Goal: Download file/media

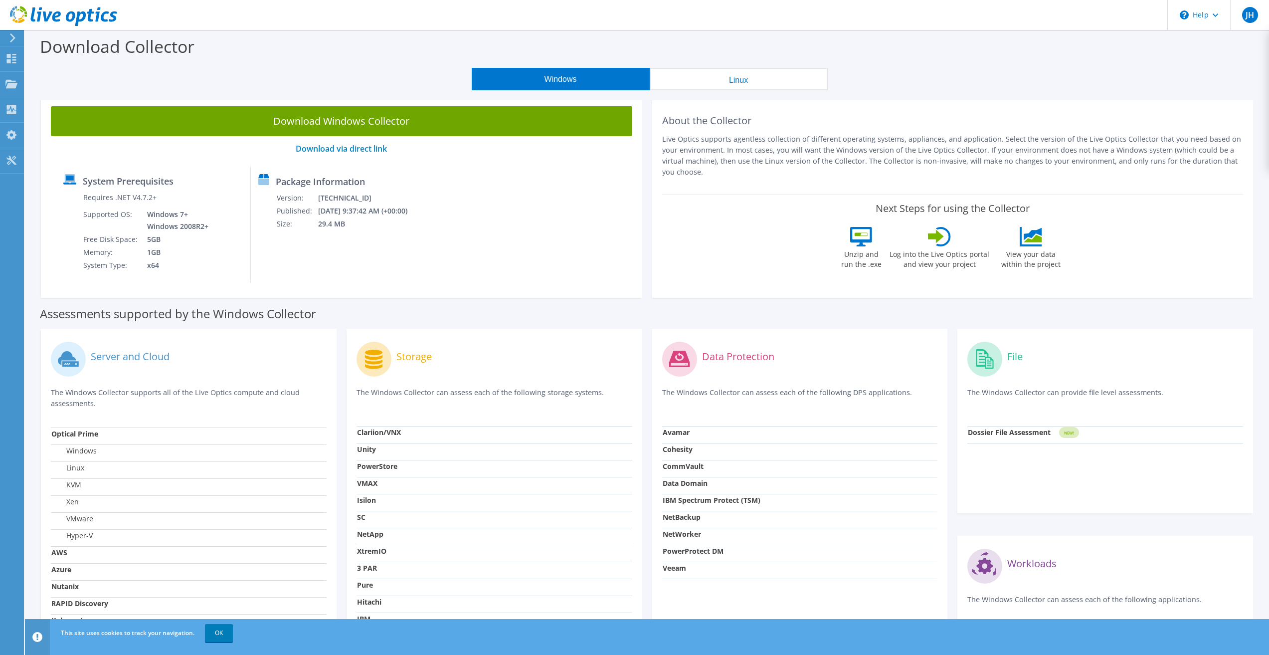
click at [514, 366] on div "Storage" at bounding box center [495, 359] width 276 height 41
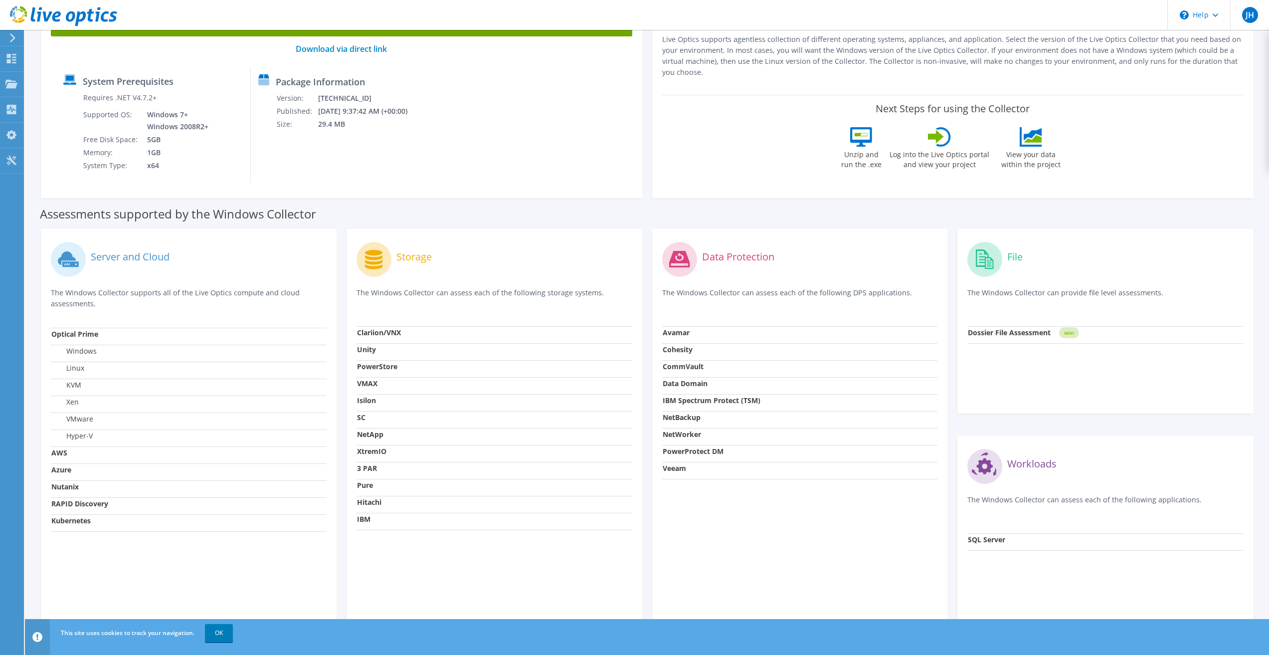
scroll to position [116, 0]
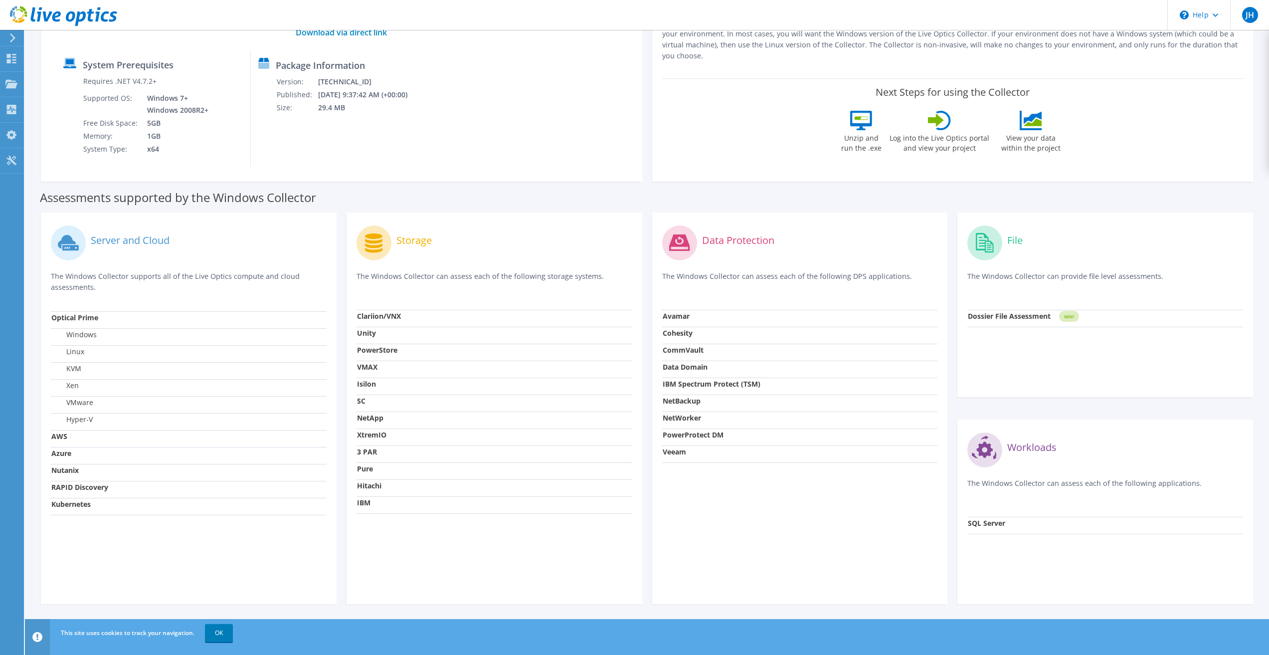
click at [191, 421] on td "Hyper-V" at bounding box center [189, 421] width 276 height 17
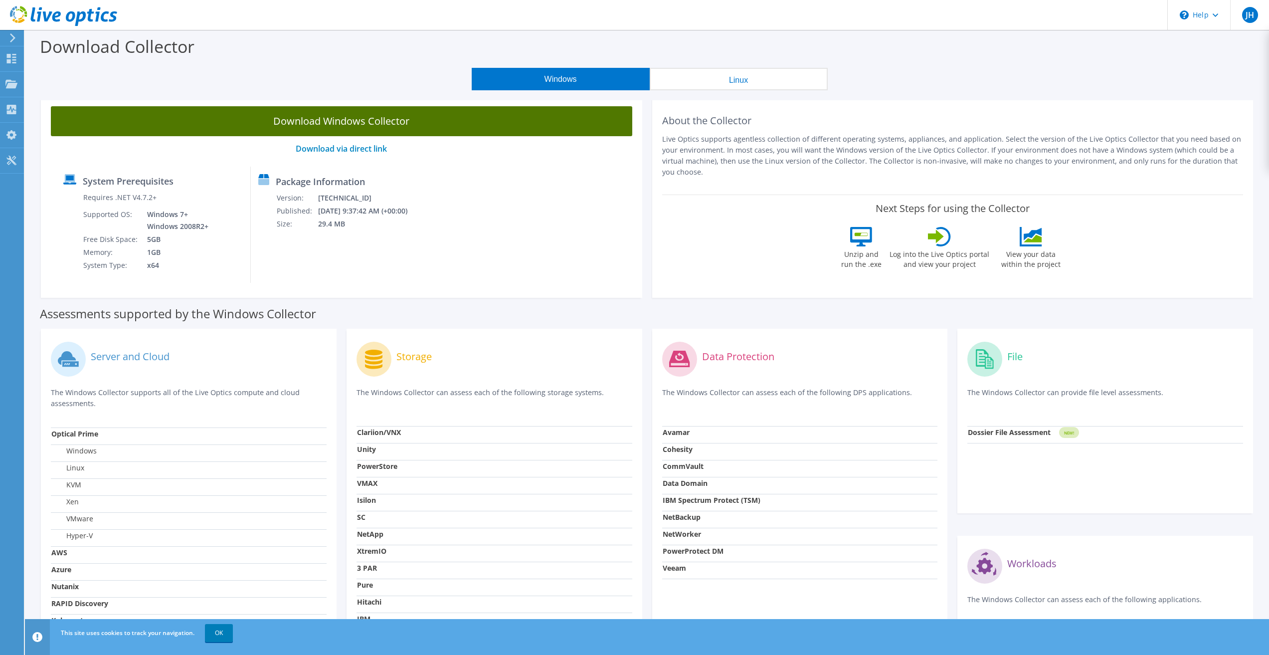
click at [344, 133] on link "Download Windows Collector" at bounding box center [342, 121] width 582 height 30
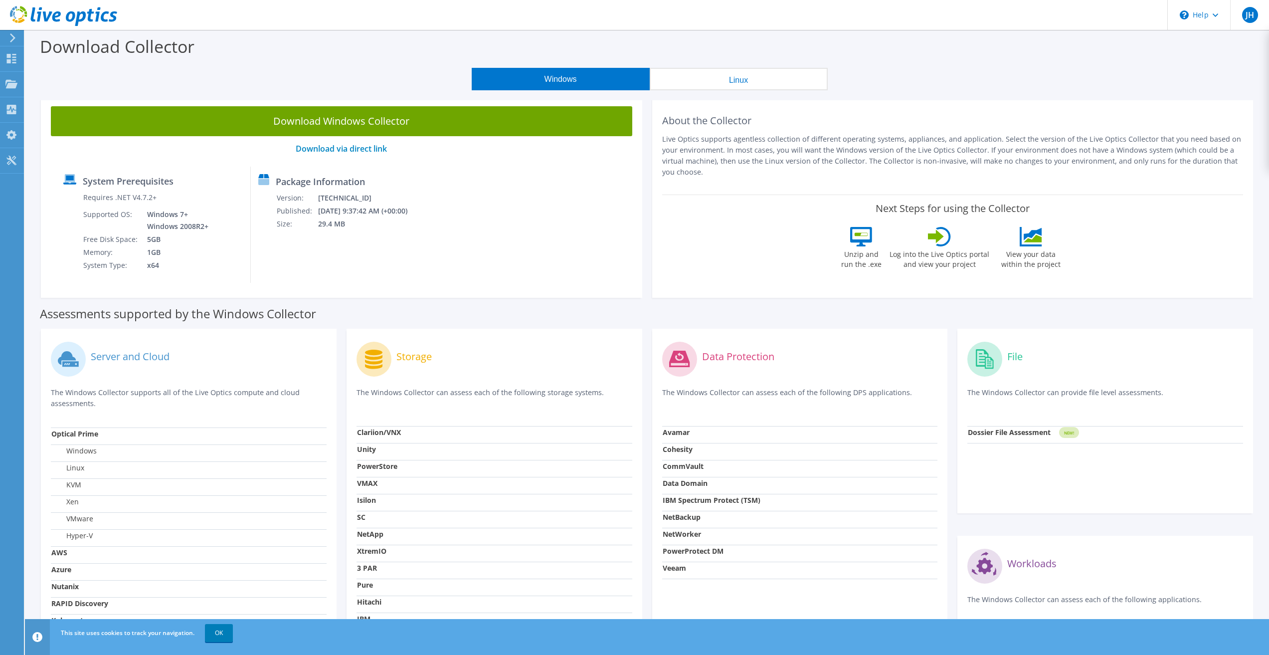
click at [58, 227] on div "System Prerequisites Requires .NET V4.7.2+ Supported OS: Windows 7+ Windows 200…" at bounding box center [153, 225] width 195 height 116
click at [219, 629] on link "OK" at bounding box center [219, 633] width 28 height 18
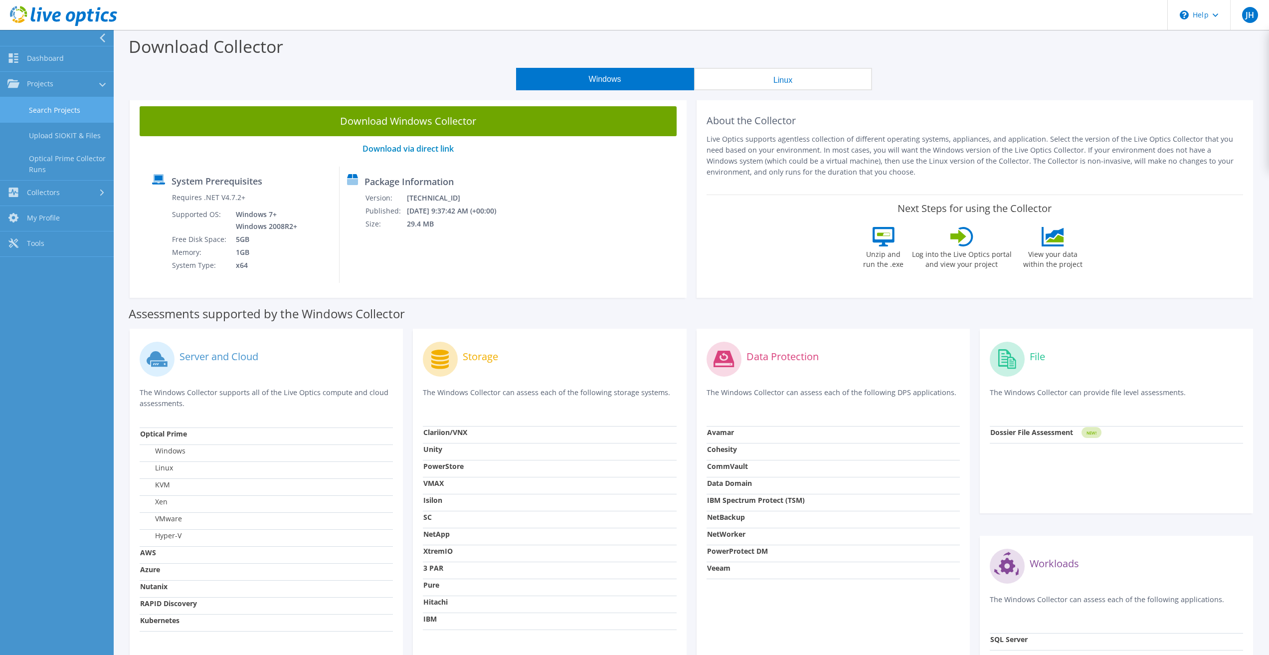
click at [71, 116] on link "Search Projects" at bounding box center [57, 109] width 114 height 25
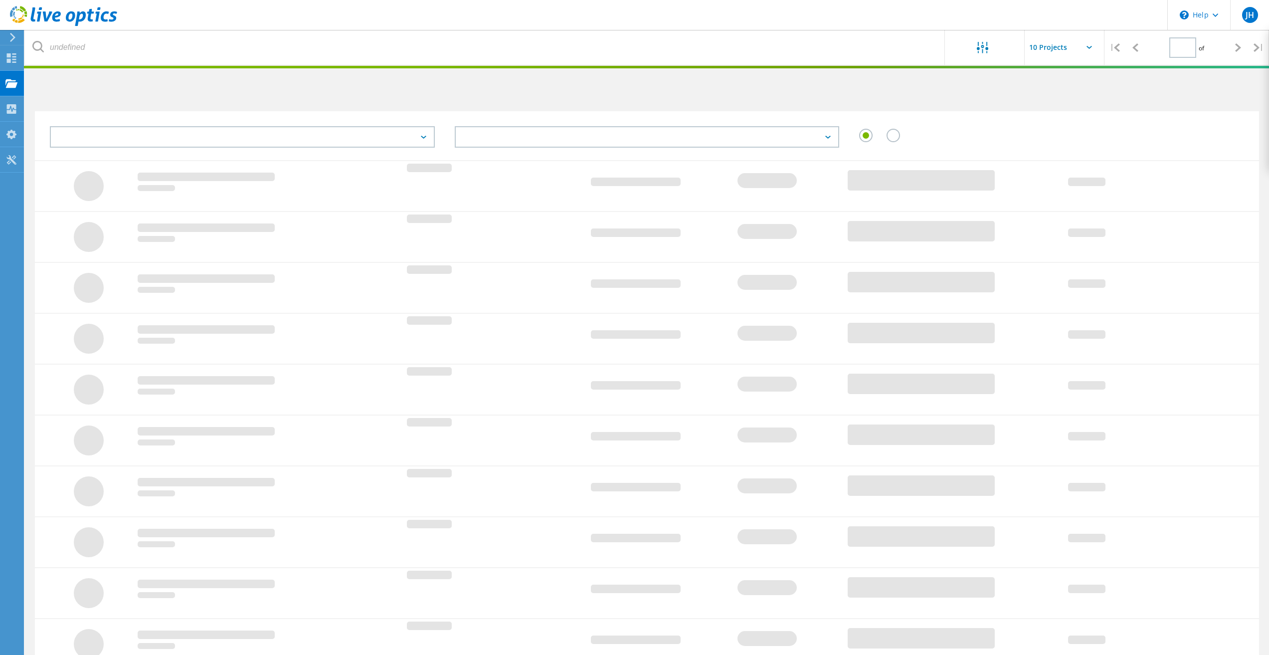
type input "1"
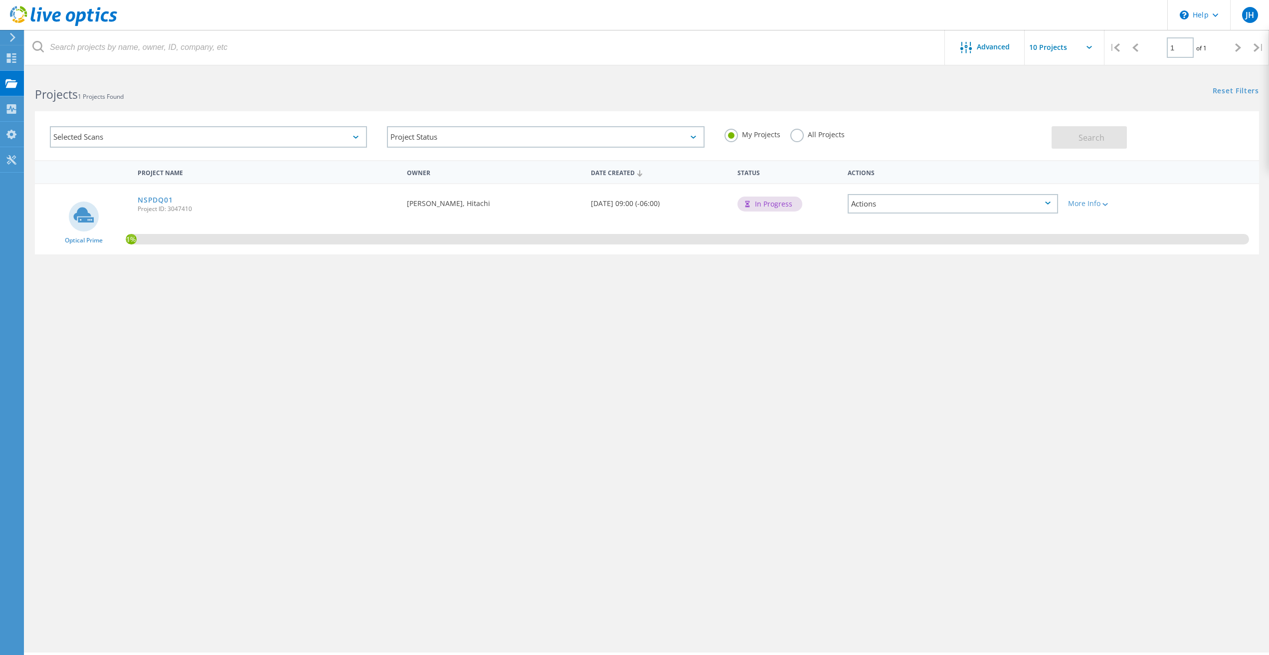
click at [952, 204] on div "Actions" at bounding box center [953, 203] width 210 height 19
click at [440, 234] on div "1%" at bounding box center [688, 239] width 1124 height 10
click at [1093, 195] on div "More Info" at bounding box center [1112, 200] width 98 height 33
click at [1093, 200] on div "More Info" at bounding box center [1112, 203] width 88 height 7
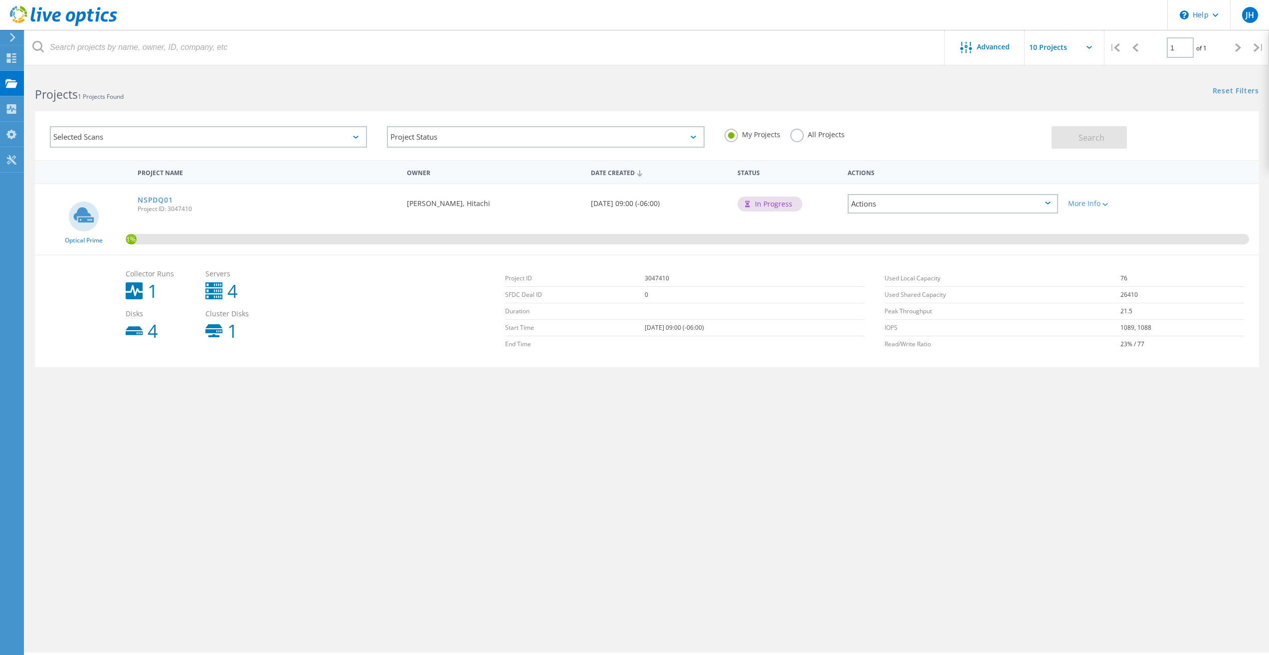
click at [262, 209] on span "Project ID: 3047410" at bounding box center [267, 209] width 259 height 6
click at [152, 197] on link "NSPDQ01" at bounding box center [155, 200] width 35 height 7
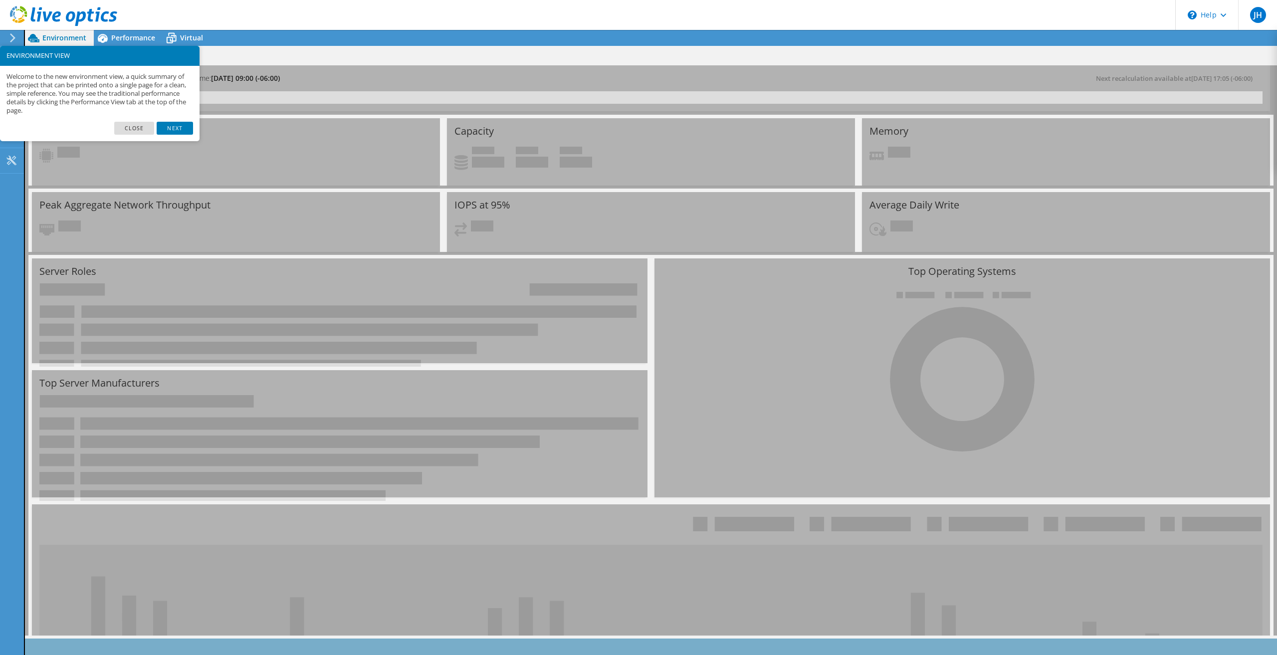
click at [136, 130] on link "Close" at bounding box center [134, 128] width 40 height 13
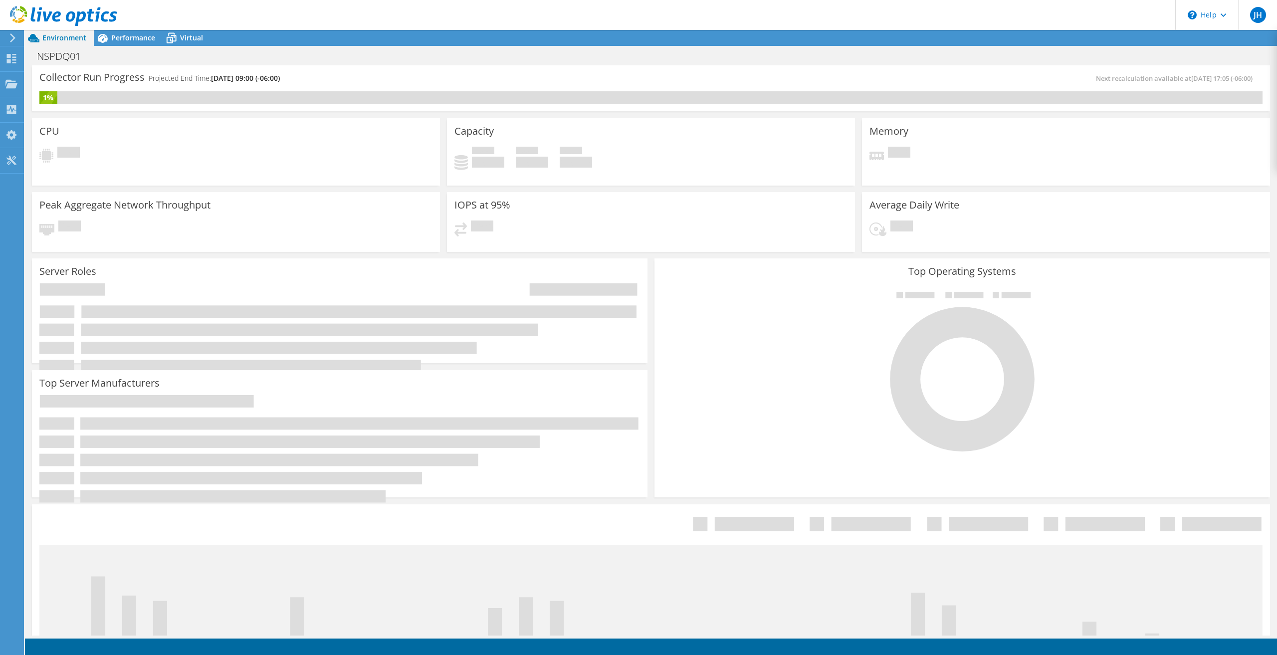
click at [572, 443] on icon at bounding box center [339, 458] width 601 height 126
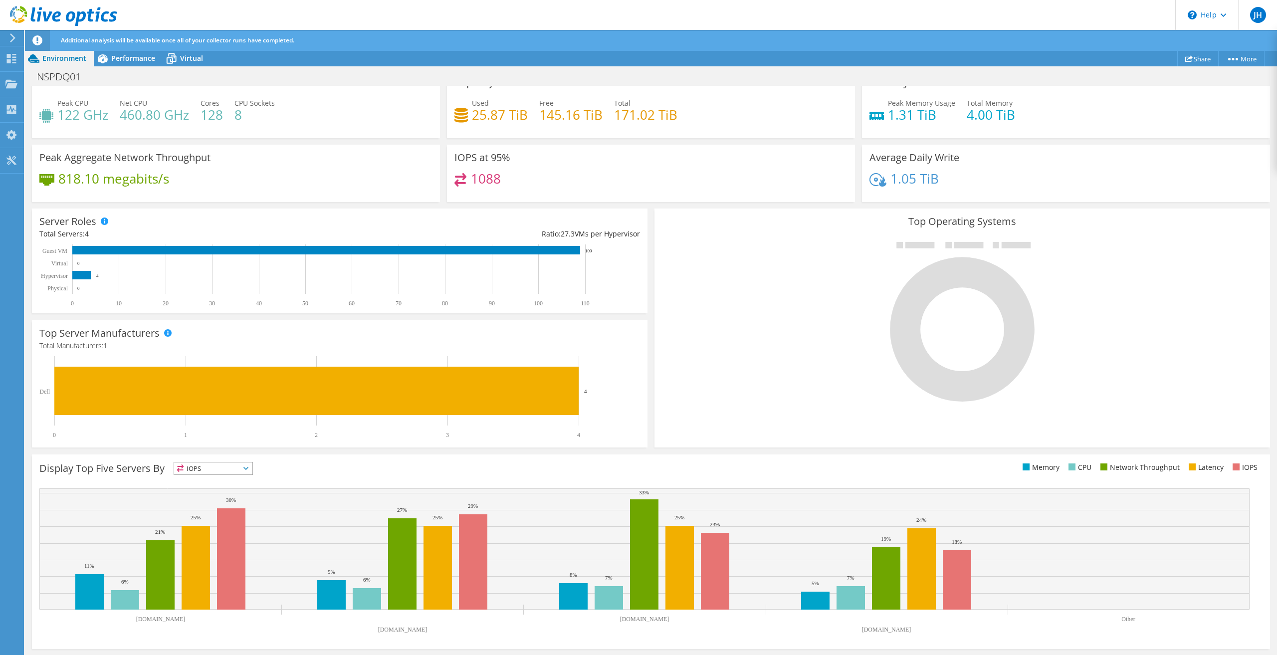
scroll to position [47, 0]
click at [200, 469] on span "IOPS" at bounding box center [213, 468] width 78 height 12
click at [206, 468] on span "IOPS" at bounding box center [213, 468] width 78 height 12
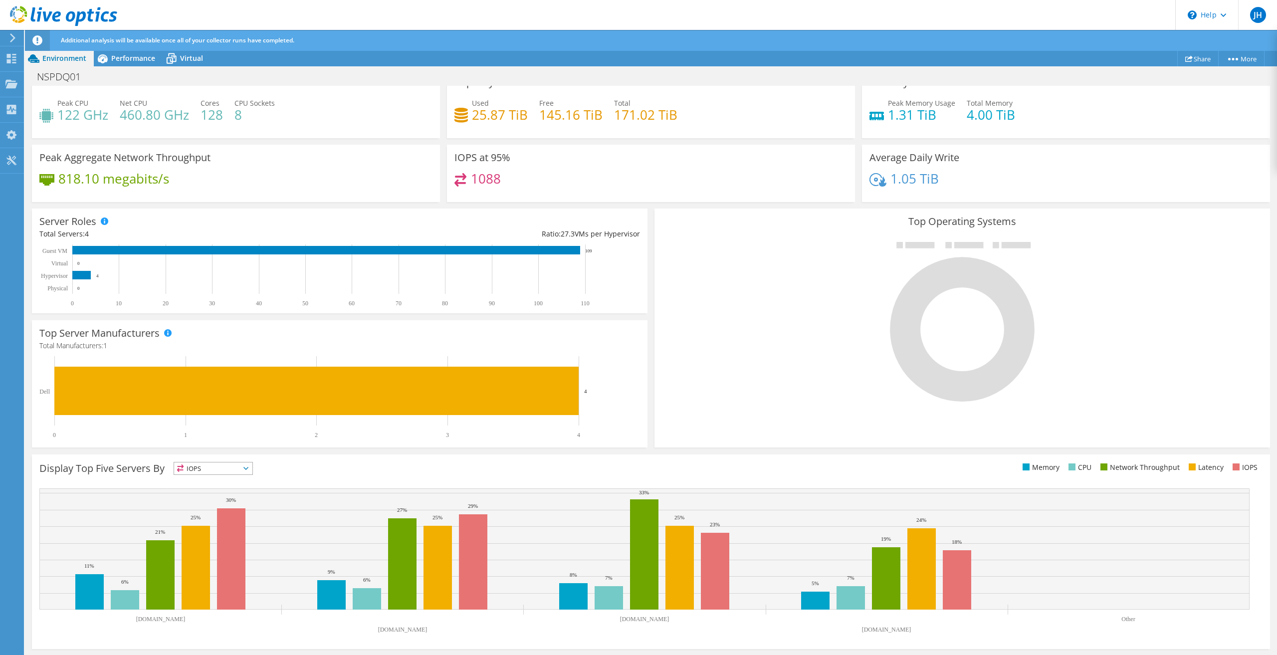
scroll to position [0, 0]
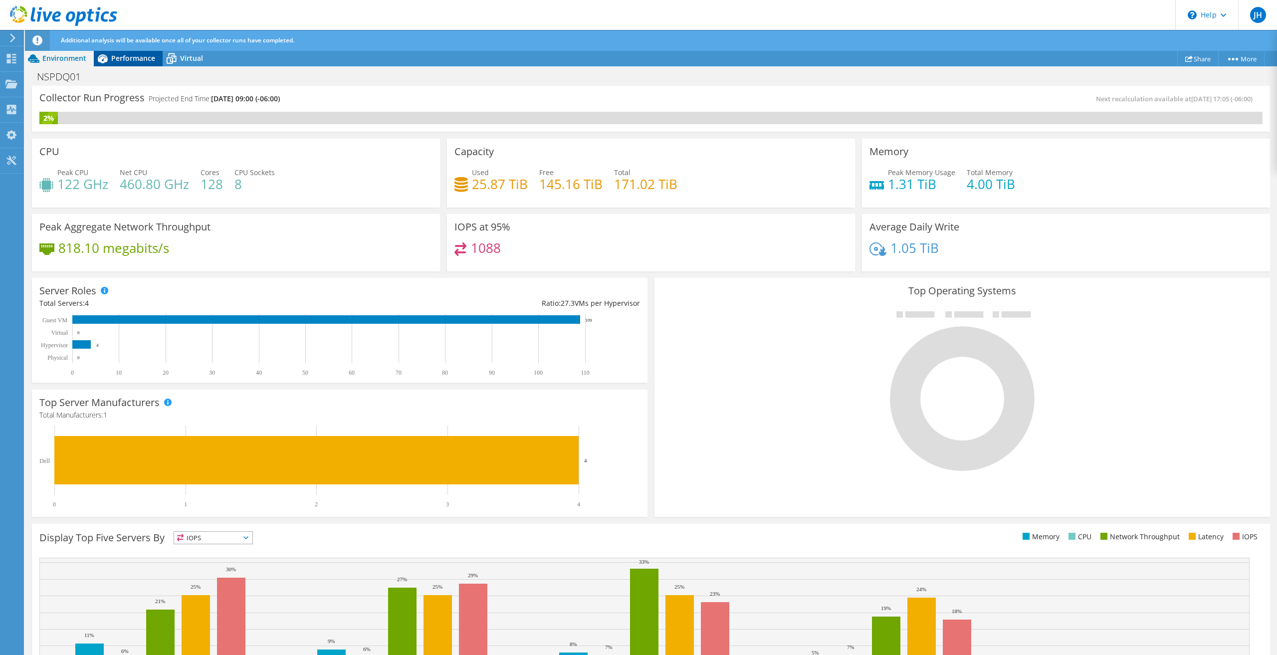
click at [111, 58] on icon at bounding box center [102, 58] width 17 height 17
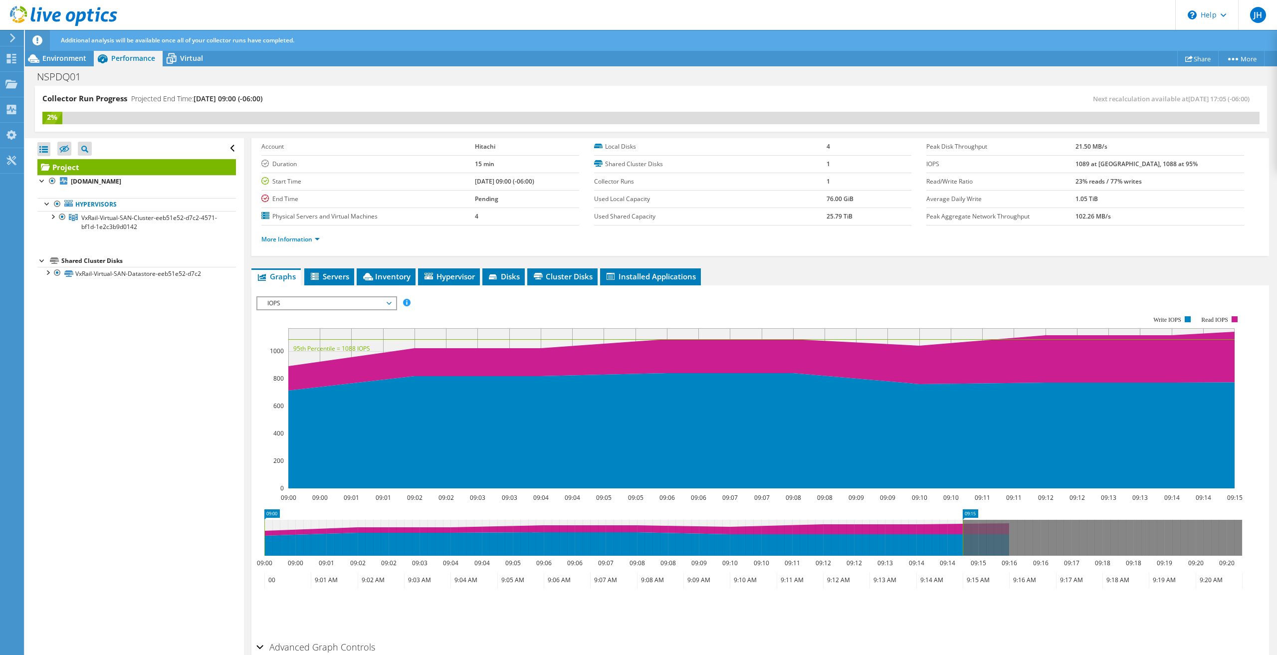
click at [124, 479] on div "Open All Close All Hide Excluded Nodes Project Tree Filter" at bounding box center [134, 397] width 218 height 518
click at [101, 208] on link "Hypervisors" at bounding box center [136, 204] width 199 height 13
click at [344, 274] on span "Servers" at bounding box center [329, 276] width 40 height 10
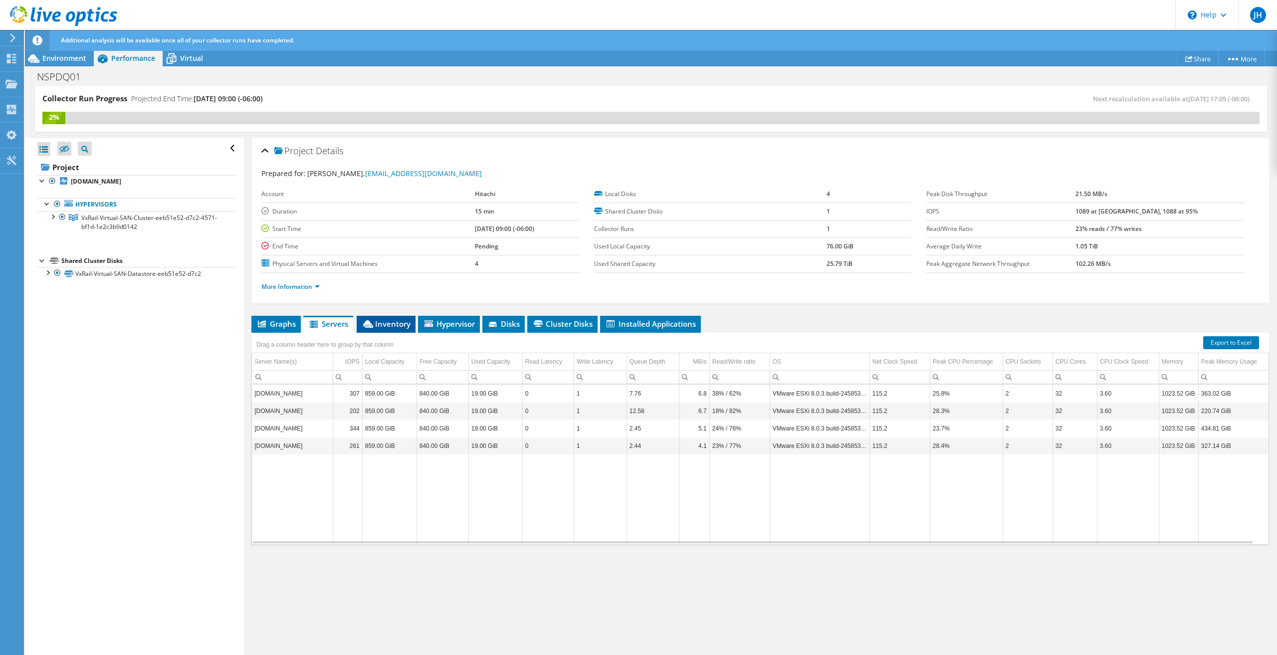
click at [388, 321] on span "Inventory" at bounding box center [386, 324] width 49 height 10
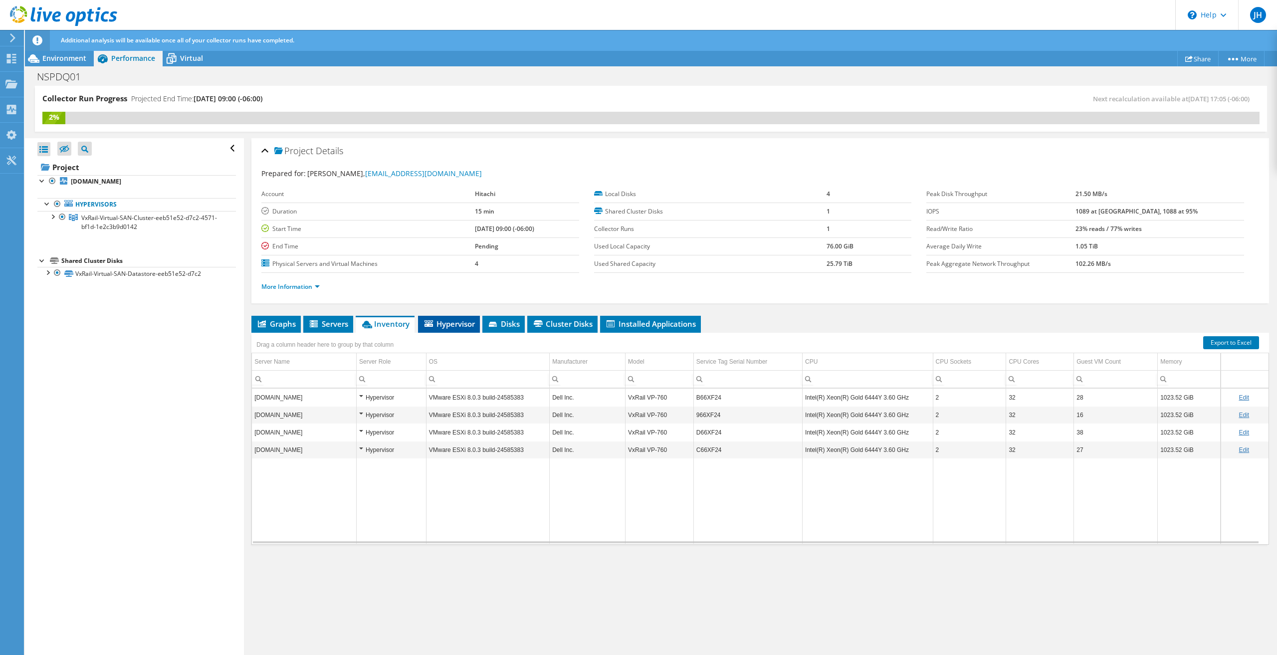
click at [445, 322] on span "Hypervisor" at bounding box center [449, 324] width 52 height 10
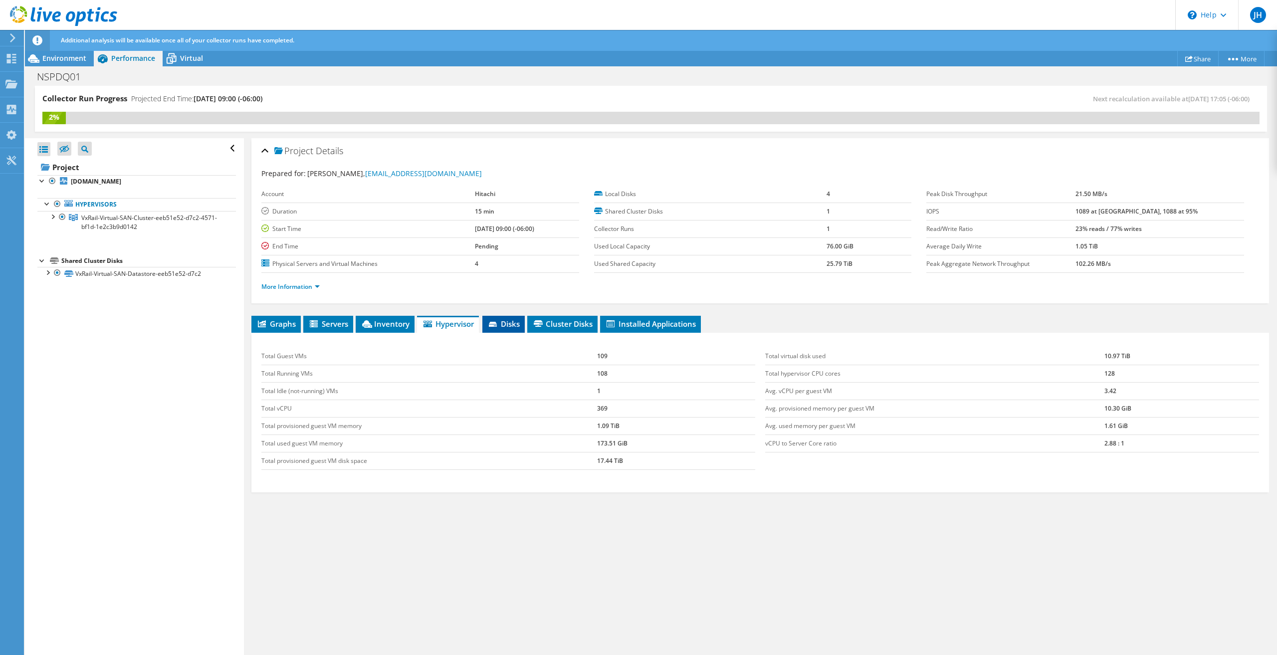
click at [516, 318] on li "Disks" at bounding box center [503, 324] width 42 height 17
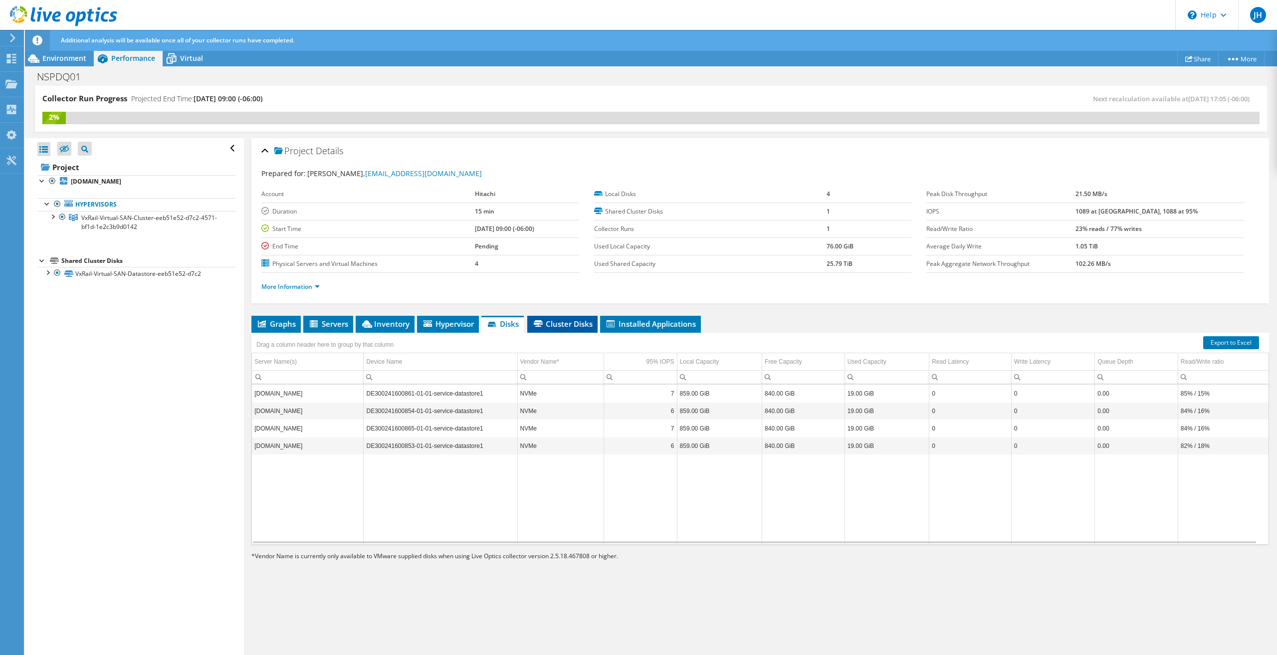
click at [560, 322] on span "Cluster Disks" at bounding box center [562, 324] width 60 height 10
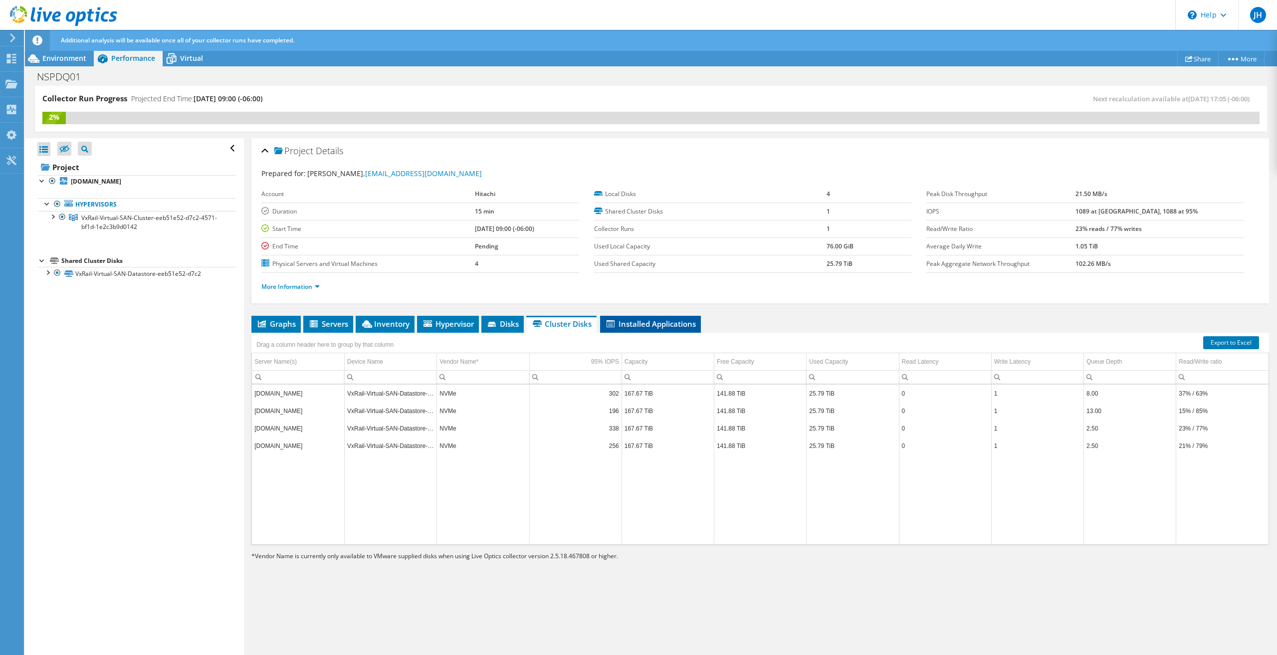
click at [625, 323] on span "Installed Applications" at bounding box center [650, 324] width 91 height 10
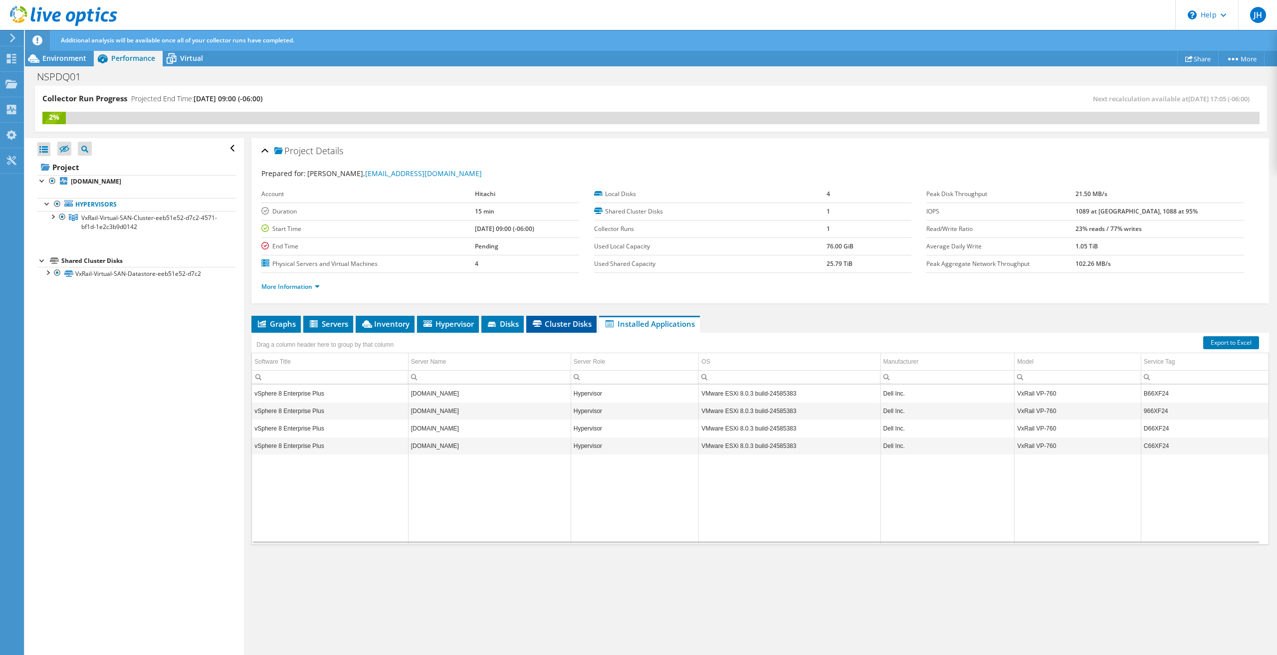
click at [563, 320] on span "Cluster Disks" at bounding box center [561, 324] width 60 height 10
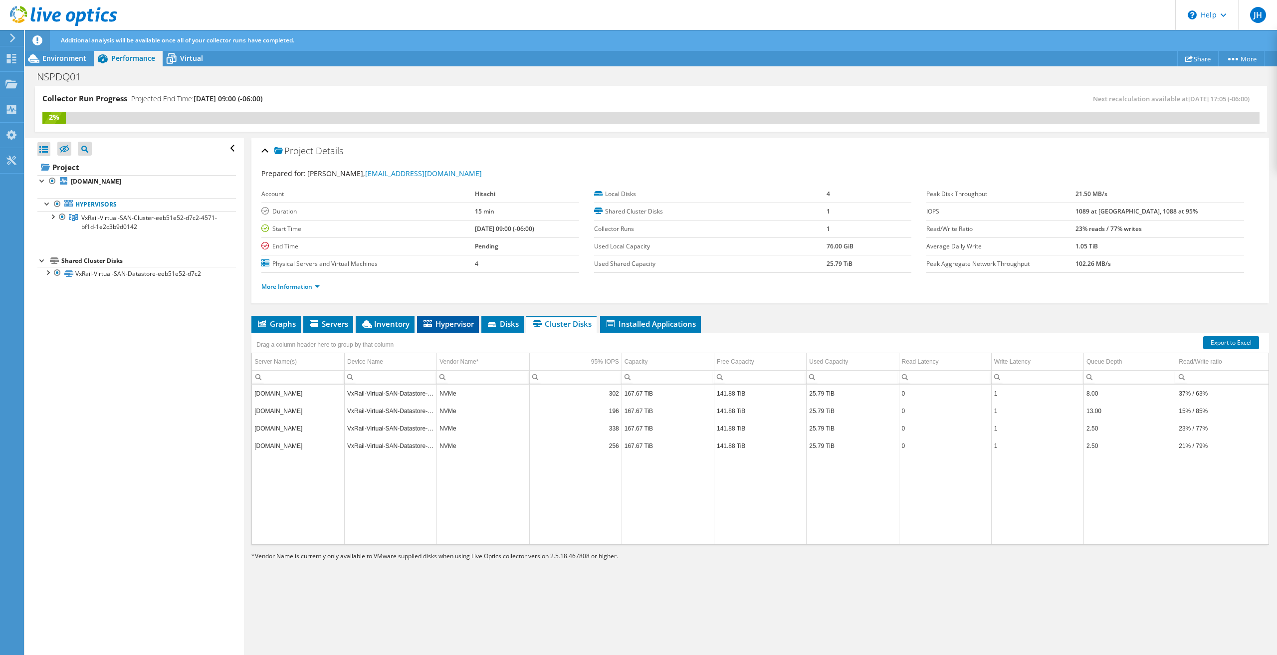
click at [440, 325] on span "Hypervisor" at bounding box center [448, 324] width 52 height 10
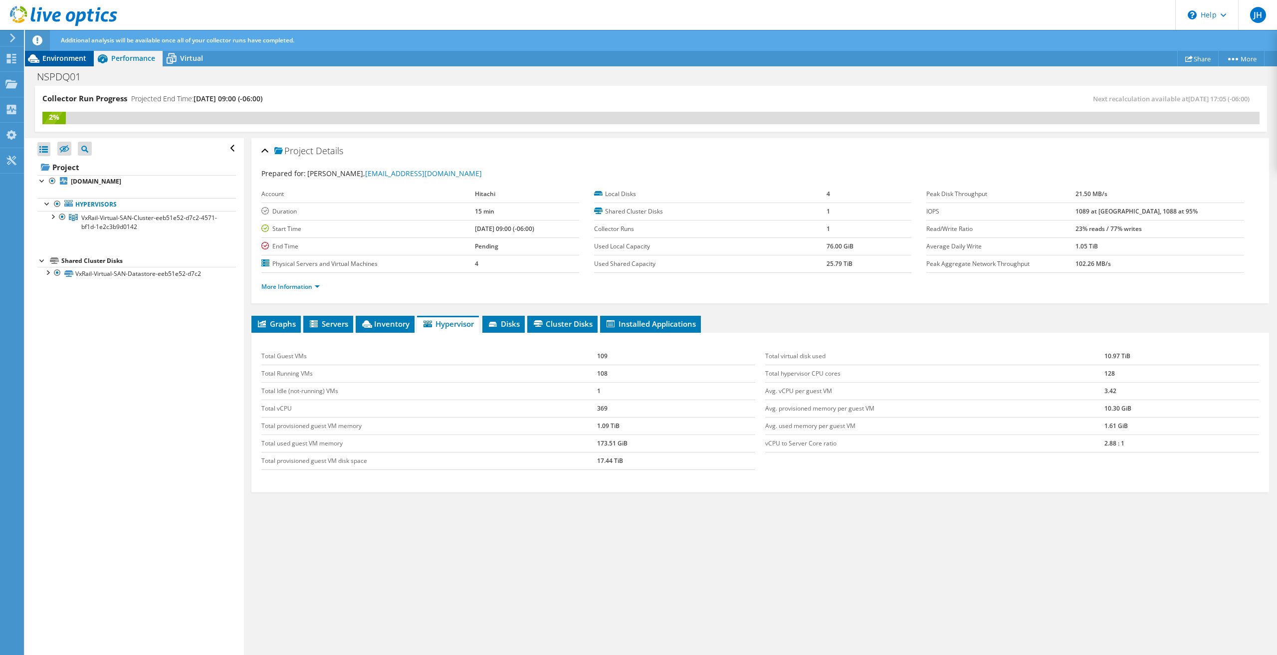
click at [60, 60] on span "Environment" at bounding box center [64, 57] width 44 height 9
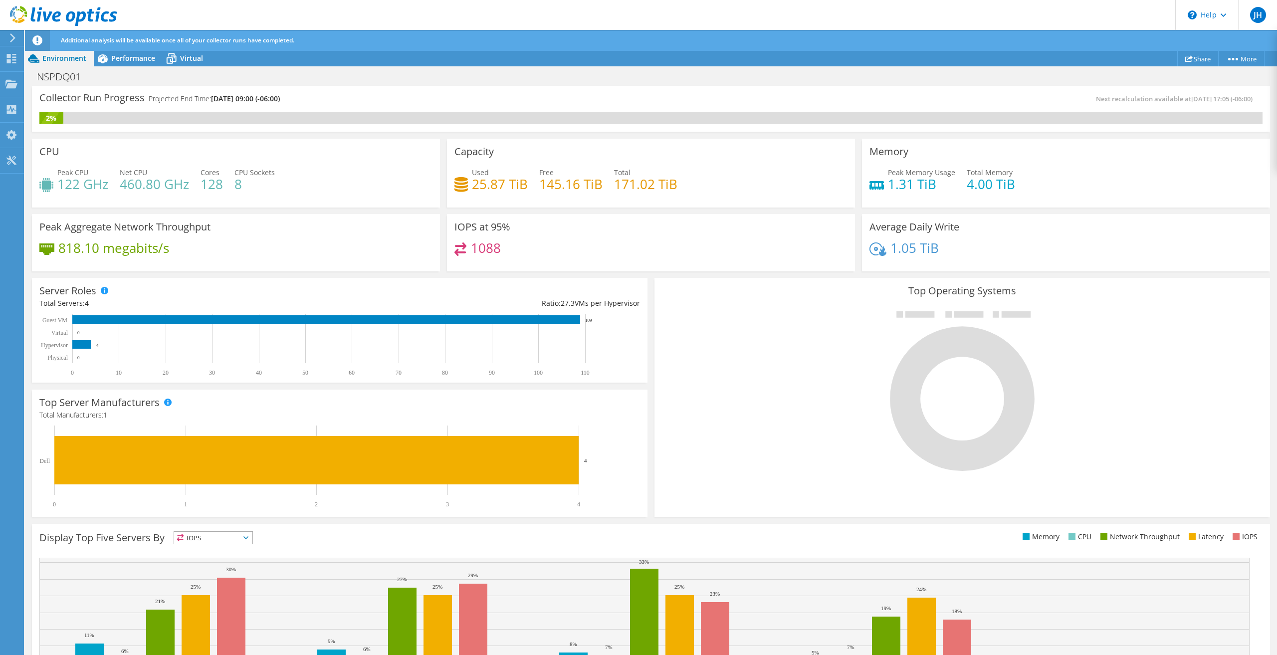
click at [99, 242] on h4 "818.10 megabits/s" at bounding box center [113, 247] width 111 height 11
click at [14, 62] on use at bounding box center [11, 58] width 9 height 9
